Goal: Find contact information: Obtain details needed to contact an individual or organization

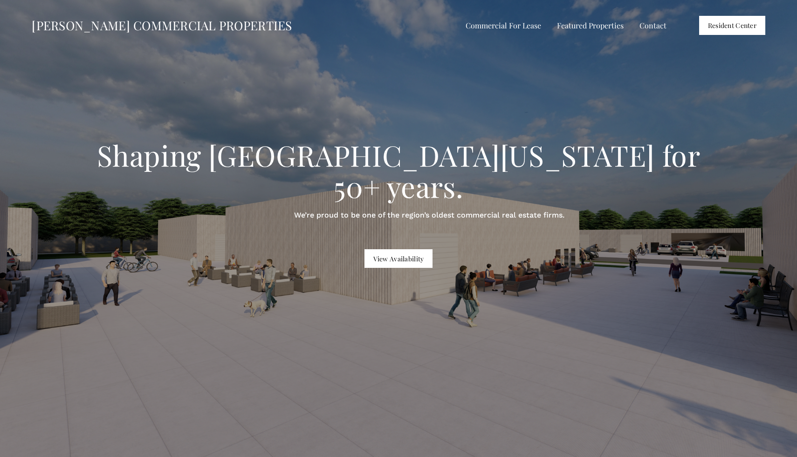
click at [644, 26] on link "Contact" at bounding box center [653, 26] width 27 height 14
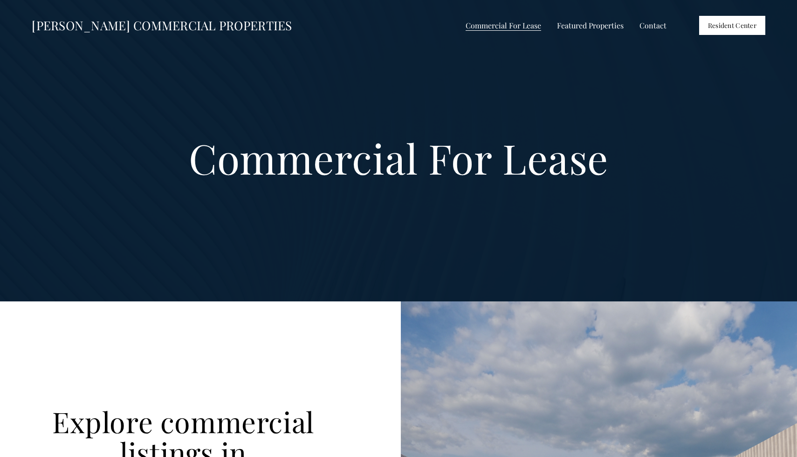
click at [524, 21] on span "Commercial For Lease" at bounding box center [504, 26] width 76 height 12
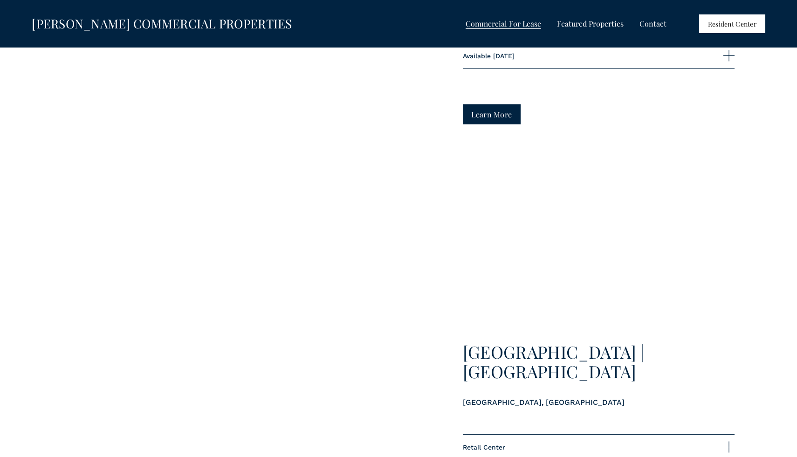
scroll to position [2387, 0]
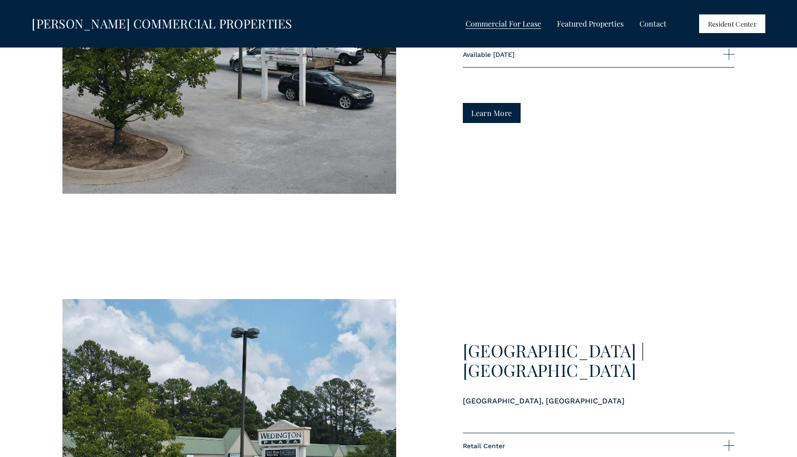
click at [644, 19] on link "Contact" at bounding box center [653, 24] width 27 height 14
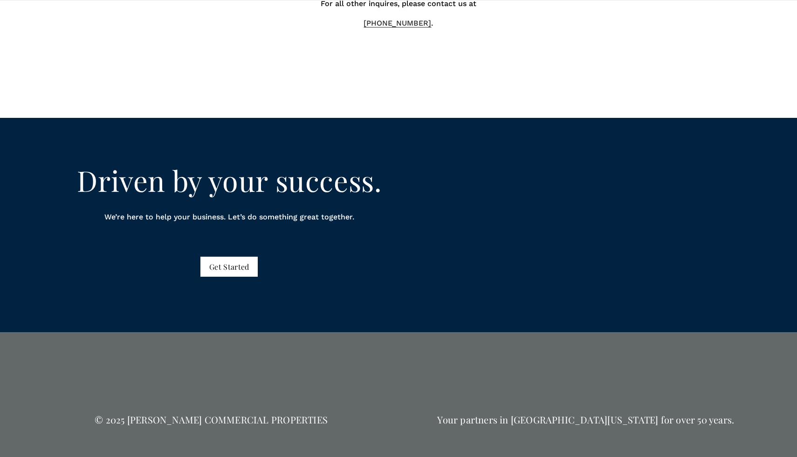
scroll to position [1350, 0]
